Goal: Complete application form

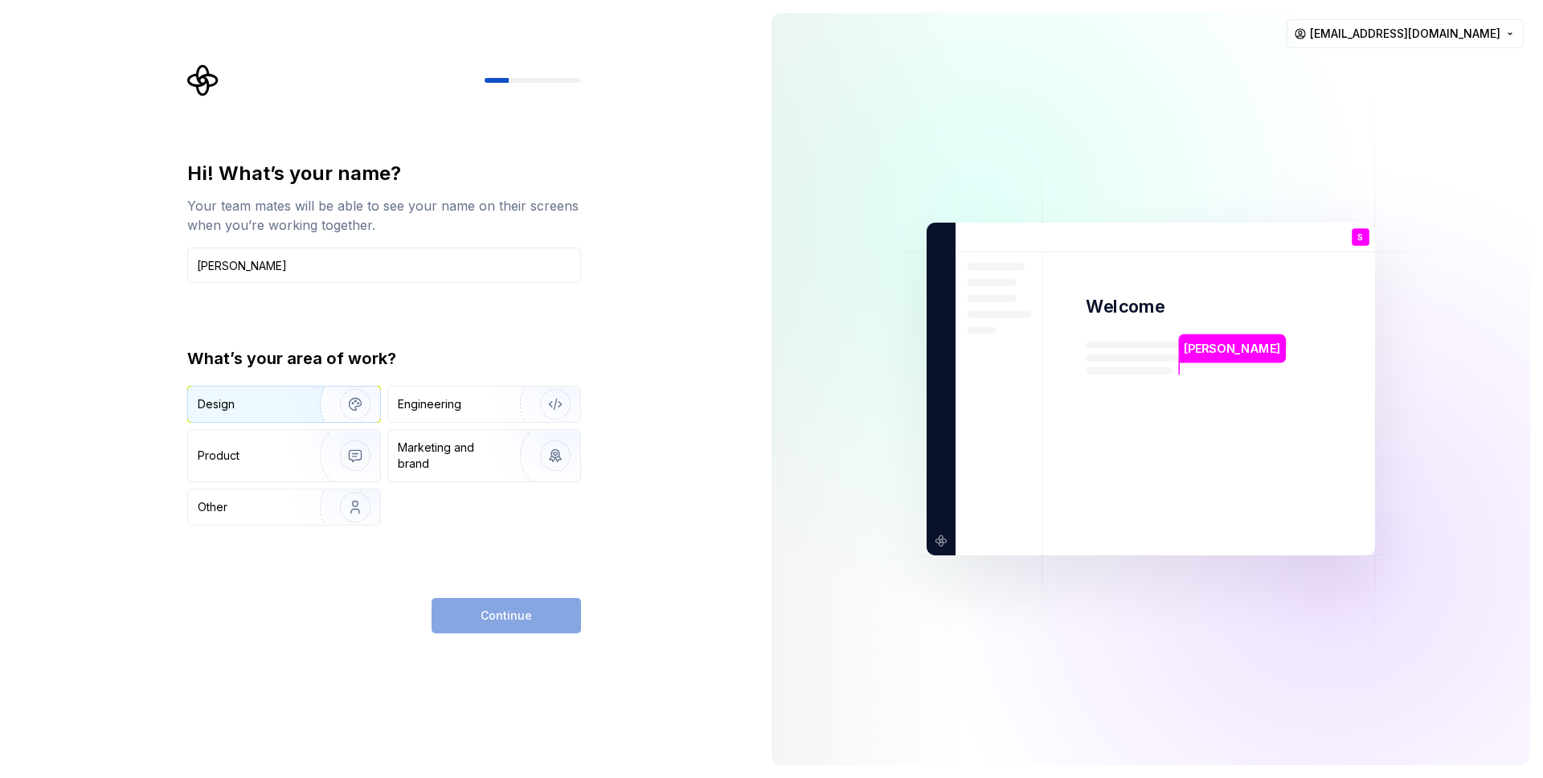
type input "[PERSON_NAME]"
click at [264, 400] on div "Design" at bounding box center [248, 404] width 101 height 16
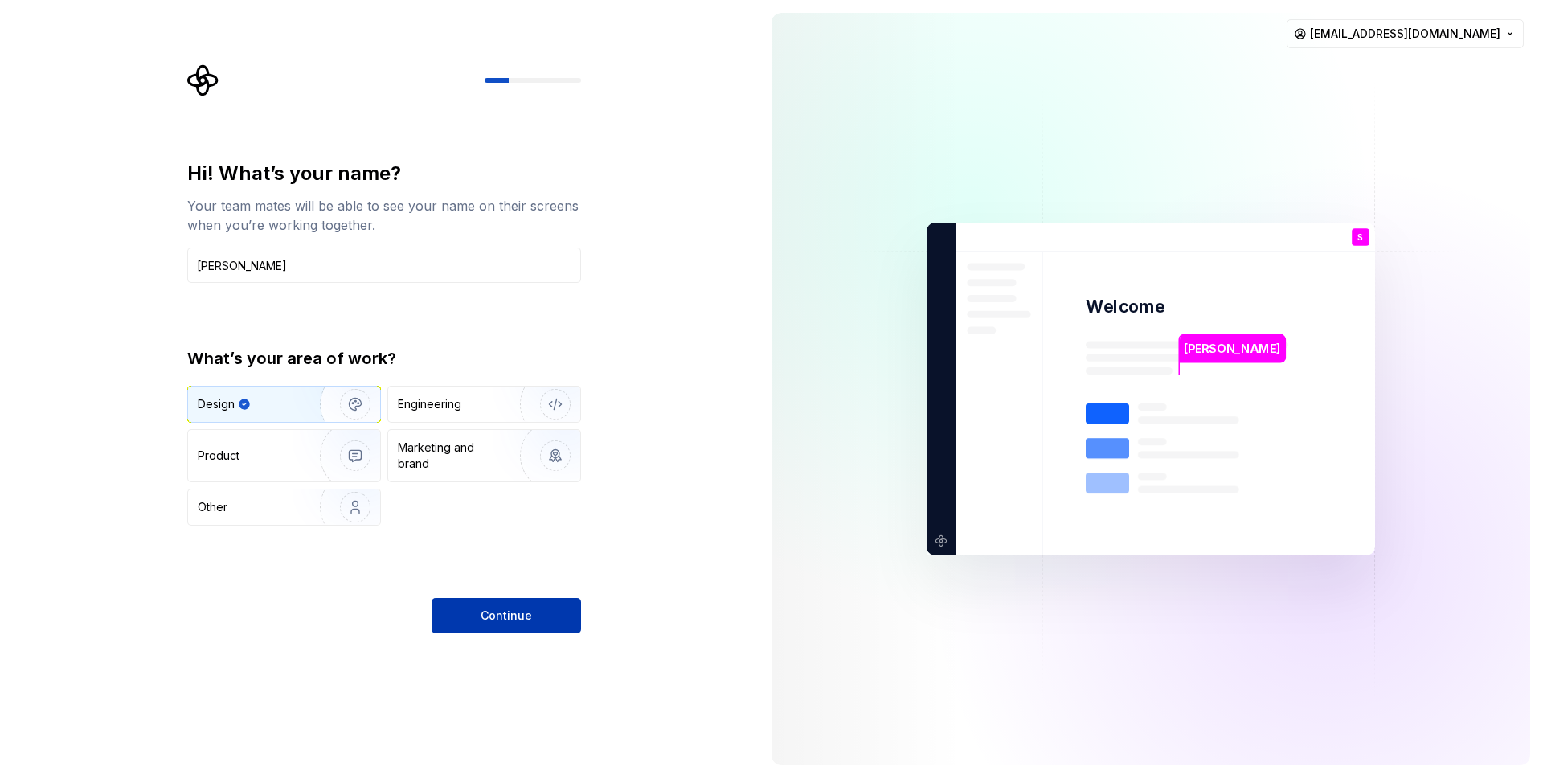
click at [545, 615] on button "Continue" at bounding box center [505, 615] width 149 height 35
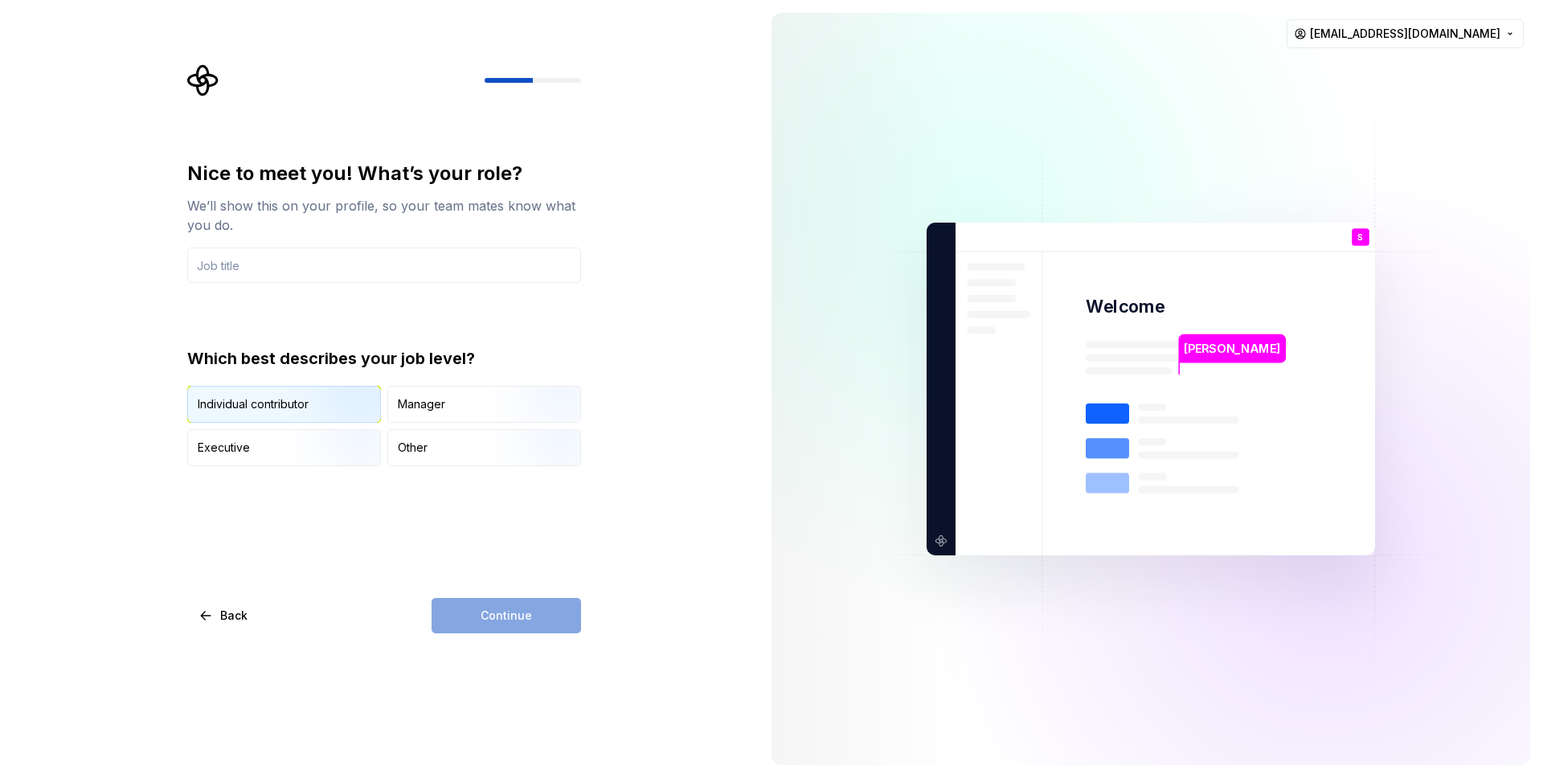
click at [260, 413] on div "Individual contributor" at bounding box center [284, 403] width 192 height 35
click at [509, 628] on div "Continue" at bounding box center [505, 615] width 149 height 35
click at [510, 619] on div "Continue" at bounding box center [505, 615] width 149 height 35
click at [434, 412] on div "Manager" at bounding box center [484, 403] width 192 height 35
click at [335, 404] on img "button" at bounding box center [341, 424] width 103 height 108
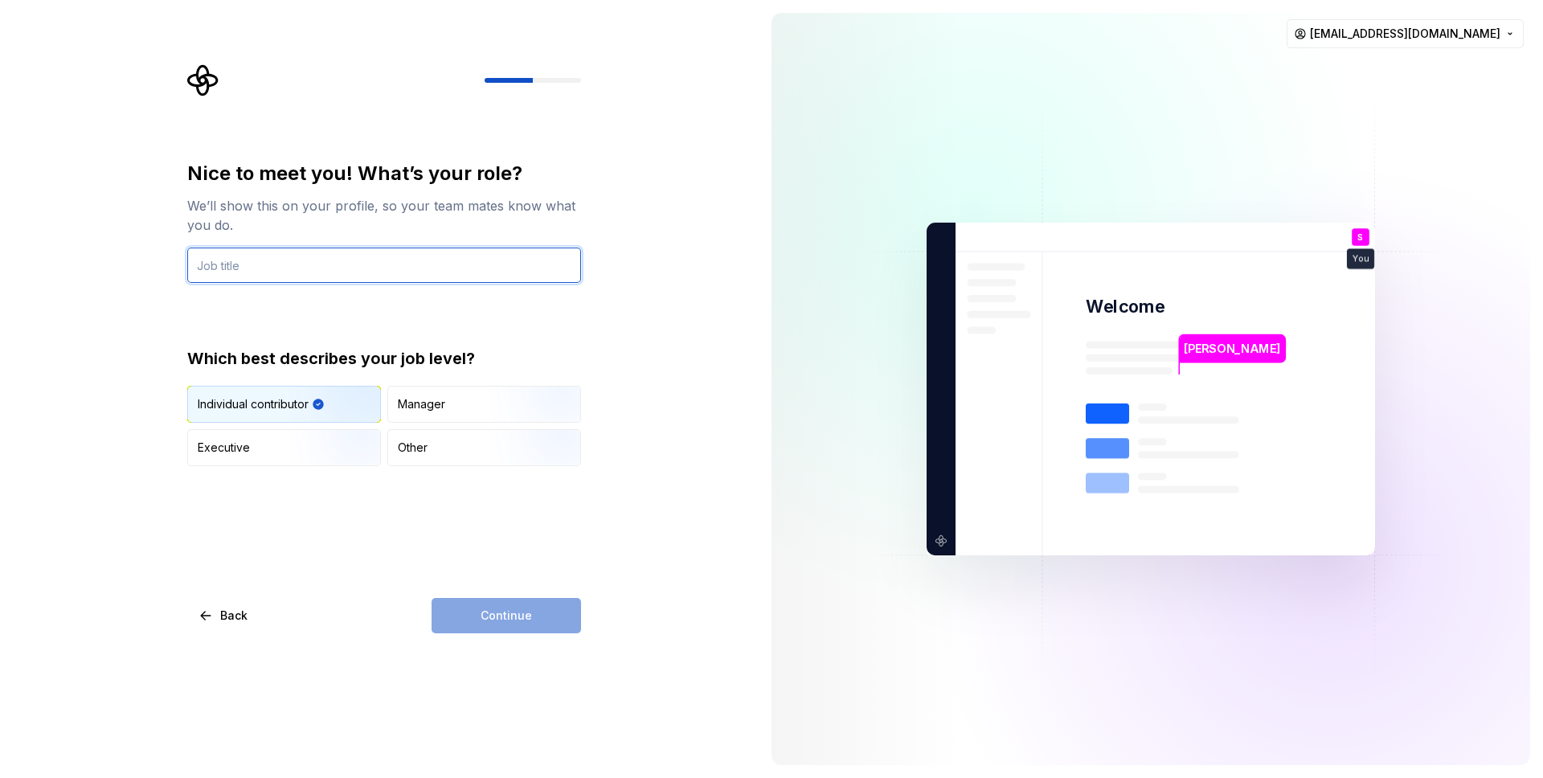
click at [297, 261] on input "text" at bounding box center [384, 264] width 394 height 35
type input "WEDDING PHOTOGRAPHER"
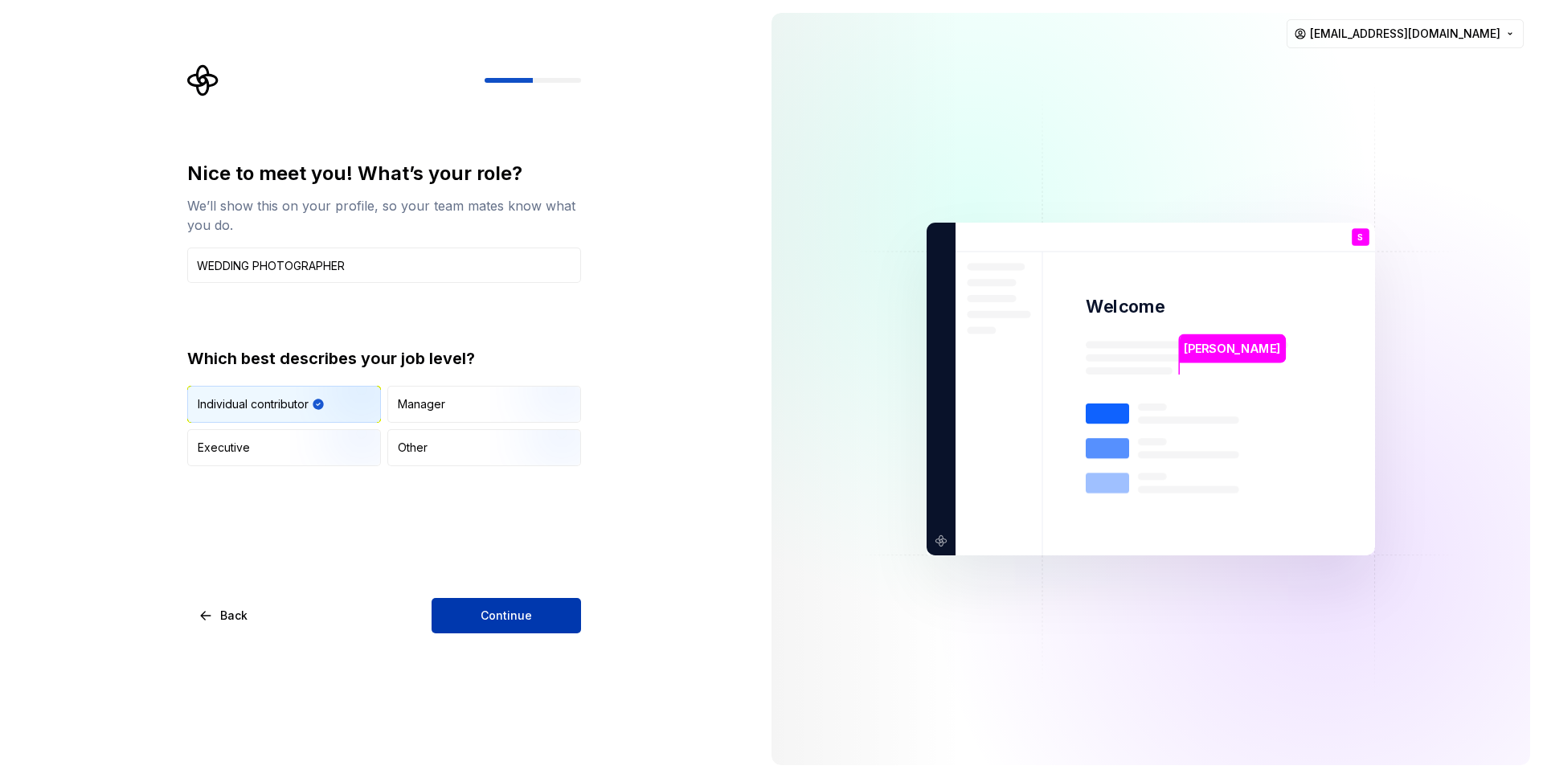
click at [525, 611] on span "Continue" at bounding box center [505, 615] width 51 height 16
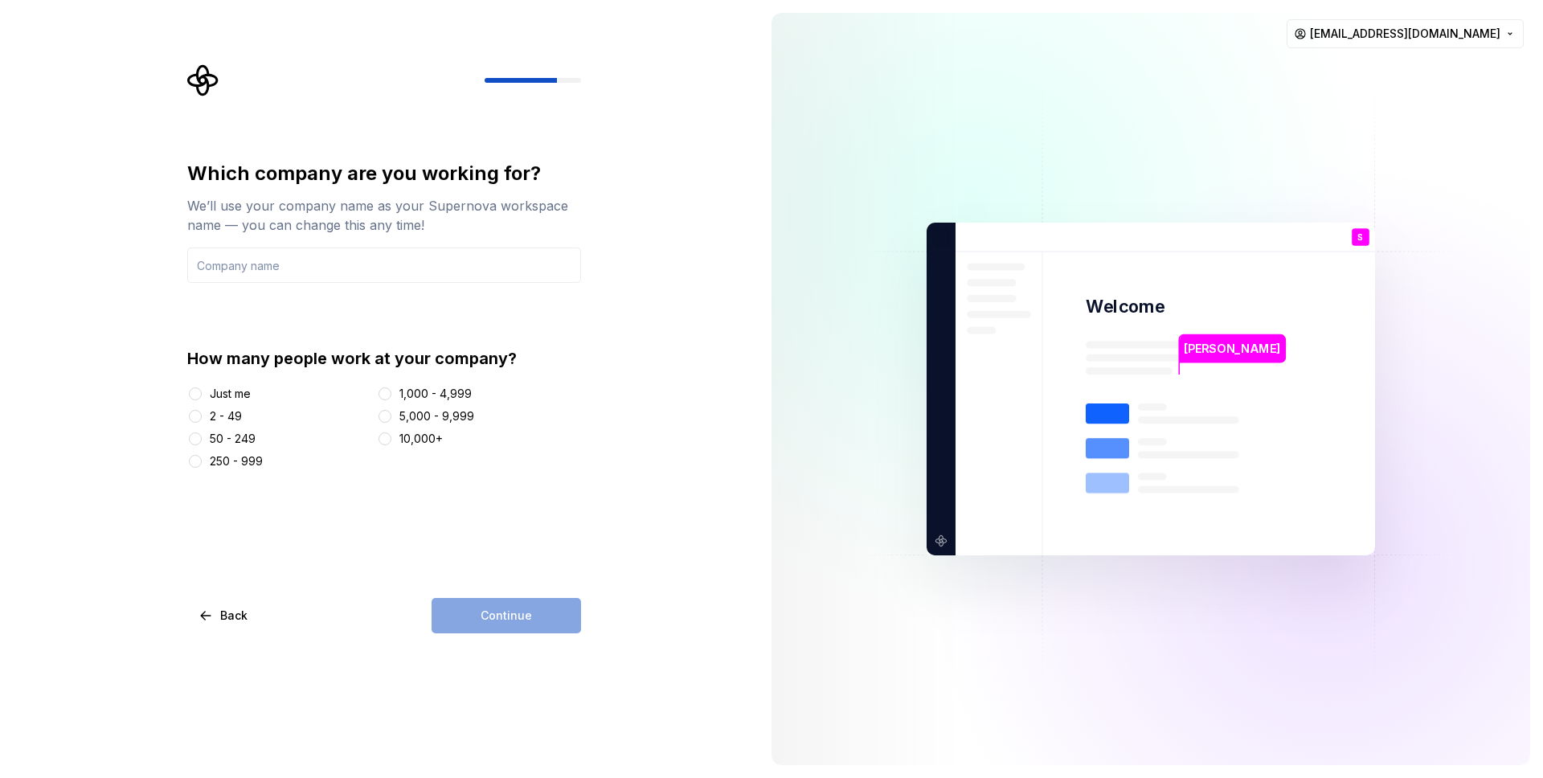
click at [232, 397] on div "Just me" at bounding box center [230, 394] width 41 height 16
click at [202, 397] on button "Just me" at bounding box center [195, 393] width 13 height 13
click at [302, 262] on input "text" at bounding box center [384, 264] width 394 height 35
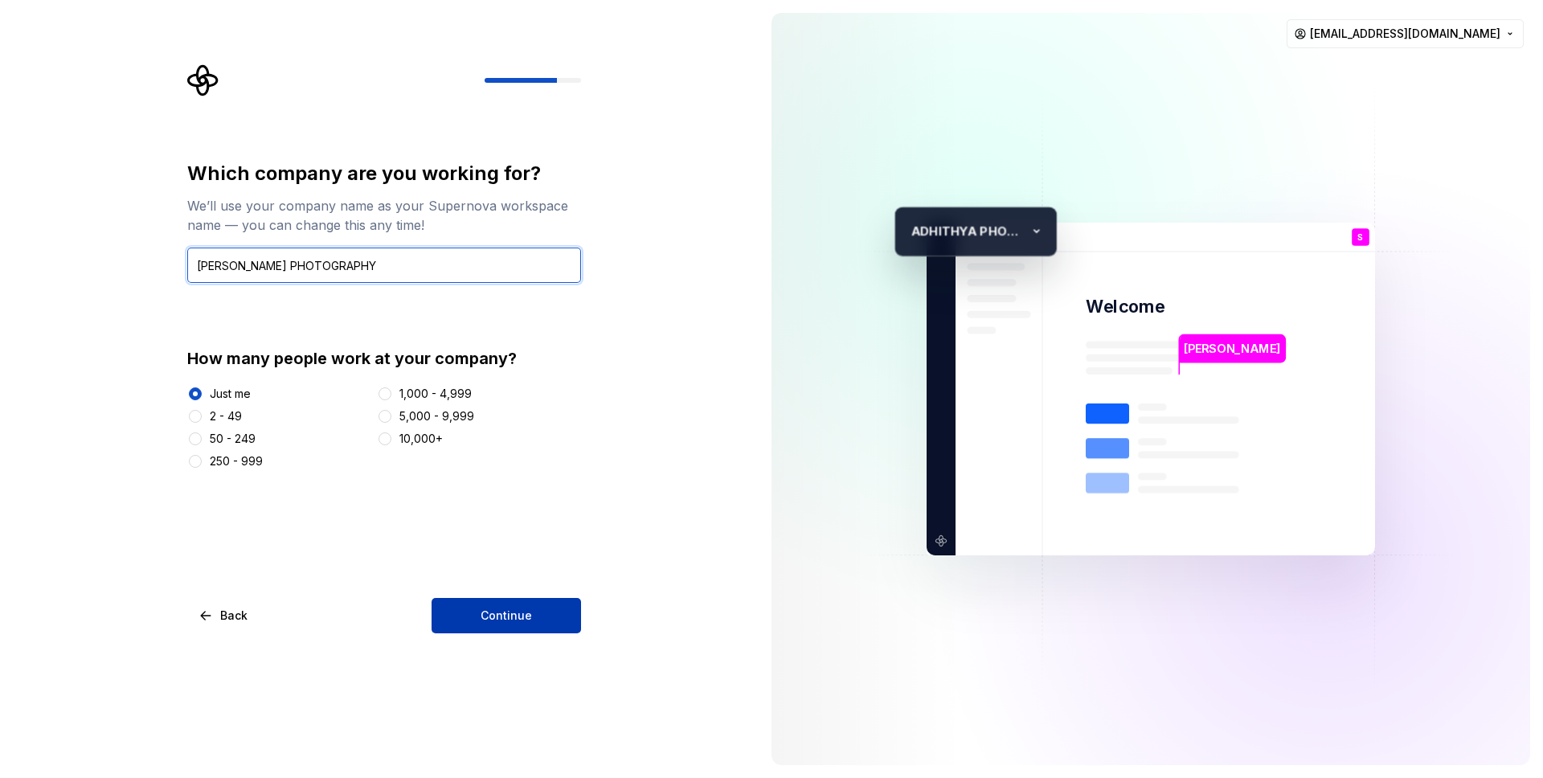
type input "[PERSON_NAME] PHOTOGRAPHY"
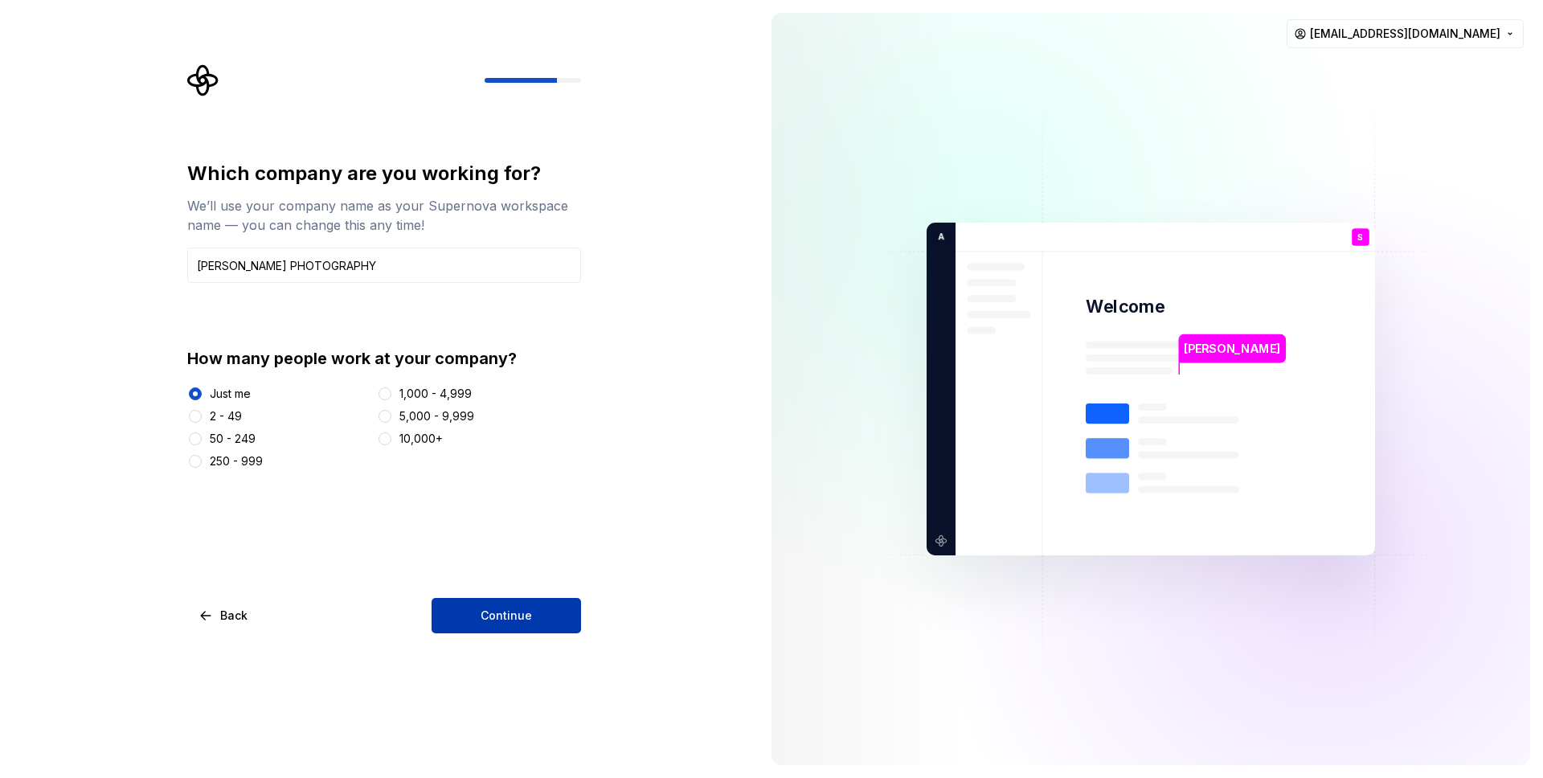
click at [492, 616] on span "Continue" at bounding box center [505, 615] width 51 height 16
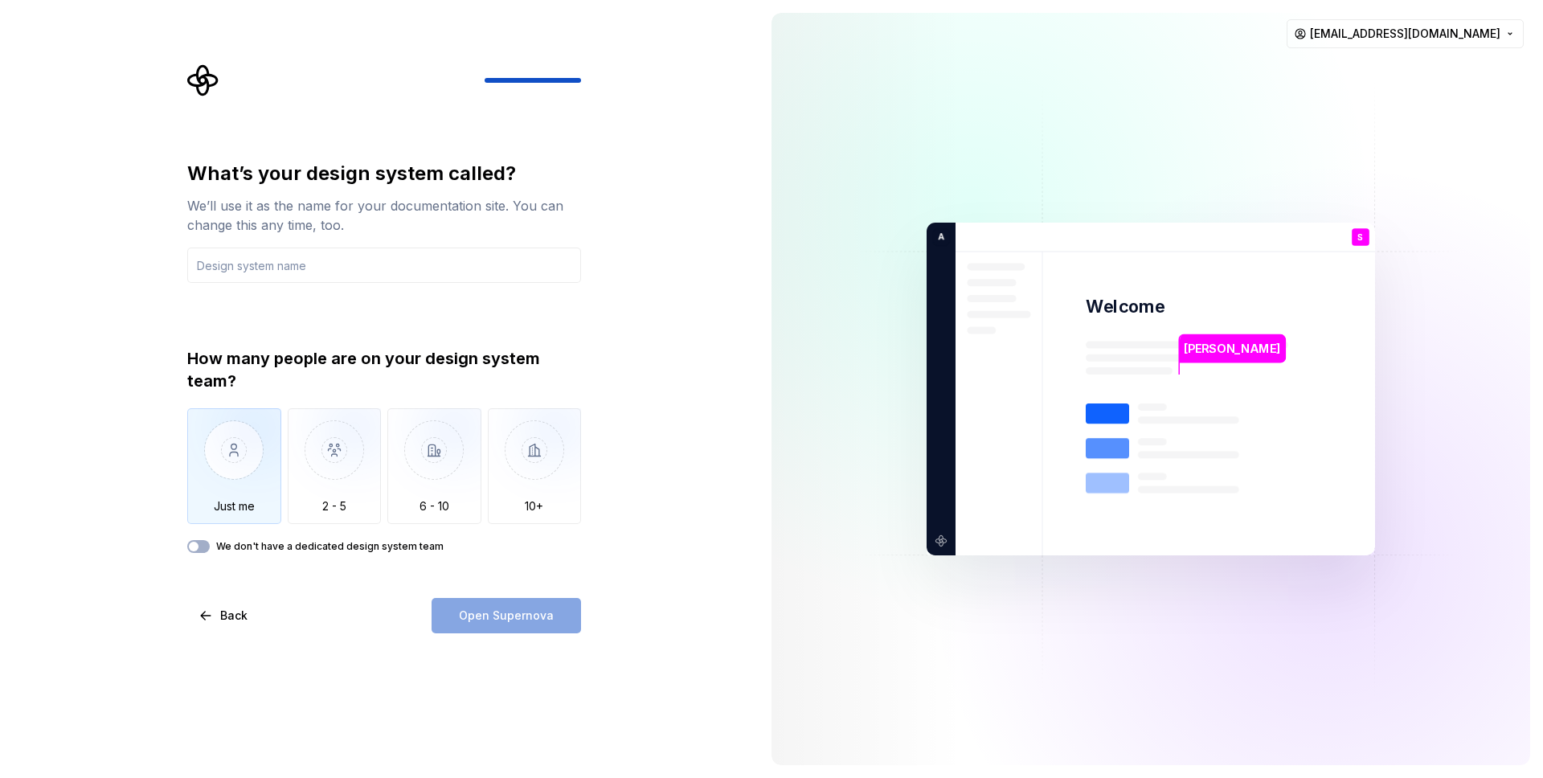
click at [242, 455] on img "button" at bounding box center [234, 462] width 94 height 108
click at [364, 268] on input "text" at bounding box center [384, 264] width 394 height 35
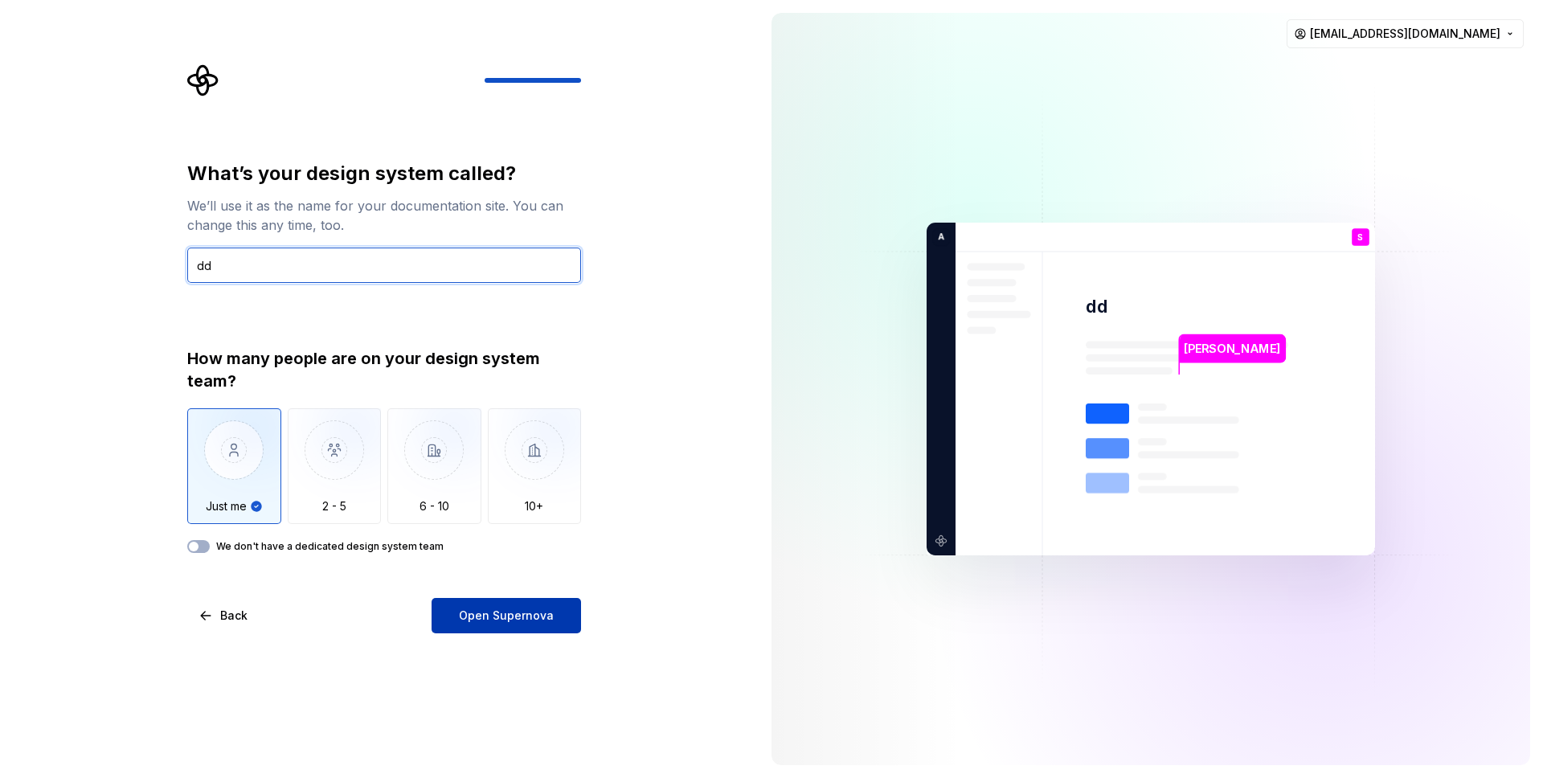
type input "dd"
click at [525, 619] on span "Open Supernova" at bounding box center [506, 615] width 95 height 16
